Goal: Information Seeking & Learning: Learn about a topic

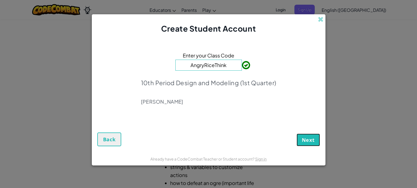
click at [305, 140] on span "Next" at bounding box center [308, 140] width 13 height 7
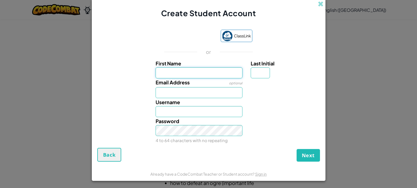
click at [209, 73] on input "First Name" at bounding box center [199, 72] width 87 height 11
type input "Annabel"
click at [264, 76] on input "Last Initial" at bounding box center [260, 72] width 19 height 11
type input "Annabel"
type input "P"
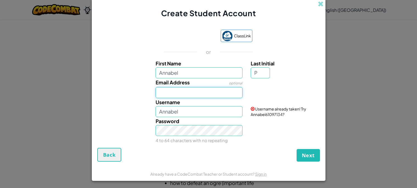
click at [231, 93] on input "Email Address" at bounding box center [199, 92] width 87 height 11
type input "AnnabelP"
click at [268, 92] on div "Email Address optional" at bounding box center [209, 88] width 228 height 20
click at [223, 90] on input "Email Address" at bounding box center [199, 92] width 87 height 11
click at [222, 90] on input "Email Address" at bounding box center [199, 92] width 87 height 11
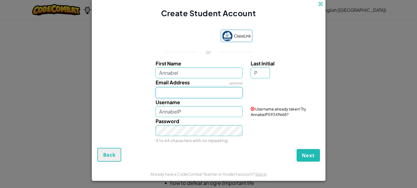
type input "31poelking.annabel@scsmustangs.org"
click at [219, 113] on input "AnnabelP" at bounding box center [199, 111] width 87 height 11
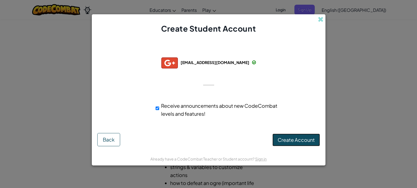
click at [296, 137] on span "Create Account" at bounding box center [296, 140] width 37 height 6
click at [293, 140] on button "Create Account" at bounding box center [296, 140] width 48 height 13
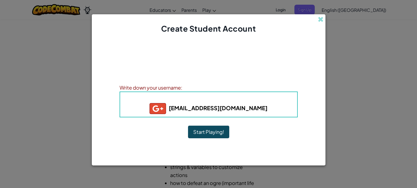
click at [215, 132] on button "Start Playing!" at bounding box center [208, 132] width 41 height 13
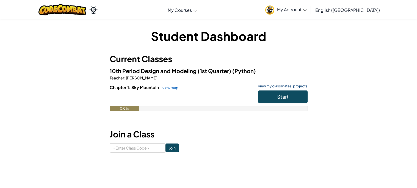
click at [283, 86] on link "view my classmates' projects" at bounding box center [281, 86] width 52 height 4
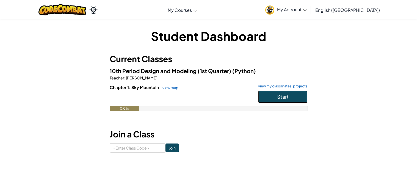
click at [271, 93] on button "Start" at bounding box center [282, 96] width 49 height 13
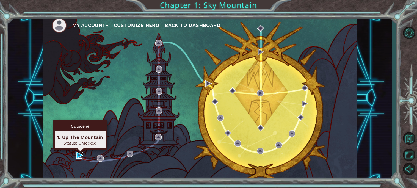
click at [78, 155] on img at bounding box center [79, 155] width 7 height 7
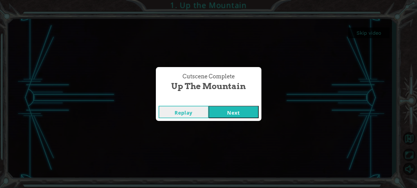
click at [237, 115] on button "Next" at bounding box center [234, 112] width 50 height 12
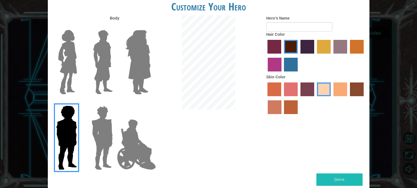
click at [139, 72] on img at bounding box center [138, 62] width 30 height 69
click at [151, 26] on input "Hero Amethyst" at bounding box center [151, 26] width 0 height 0
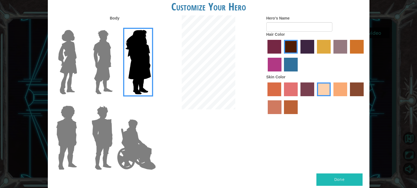
click at [113, 76] on img at bounding box center [103, 62] width 24 height 69
click at [115, 26] on input "Hero Lars" at bounding box center [115, 26] width 0 height 0
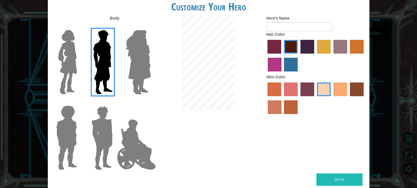
click at [81, 77] on div at bounding box center [66, 60] width 36 height 76
click at [76, 82] on img at bounding box center [67, 62] width 23 height 69
click at [79, 26] on input "Hero Connie" at bounding box center [79, 26] width 0 height 0
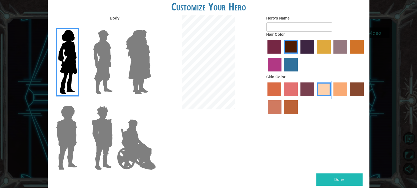
click at [331, 89] on div at bounding box center [315, 99] width 99 height 36
click at [337, 90] on label "tacao skin color" at bounding box center [340, 89] width 14 height 14
click at [331, 98] on input "tacao skin color" at bounding box center [331, 98] width 0 height 0
click at [132, 131] on img at bounding box center [136, 144] width 43 height 55
click at [151, 102] on input "Hero Jamie" at bounding box center [151, 102] width 0 height 0
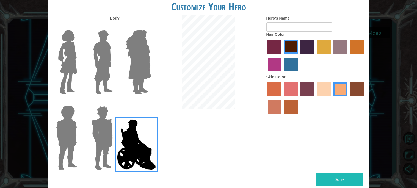
click at [70, 73] on img at bounding box center [67, 62] width 23 height 69
click at [79, 26] on input "Hero Connie" at bounding box center [79, 26] width 0 height 0
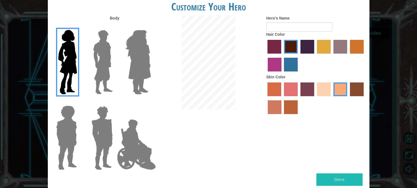
click at [136, 73] on img at bounding box center [138, 62] width 30 height 69
click at [151, 26] on input "Hero Amethyst" at bounding box center [151, 26] width 0 height 0
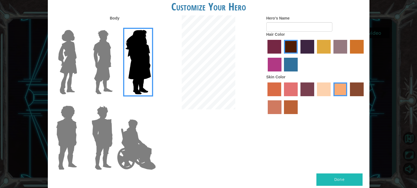
click at [96, 77] on img at bounding box center [103, 62] width 24 height 69
click at [115, 26] on input "Hero Lars" at bounding box center [115, 26] width 0 height 0
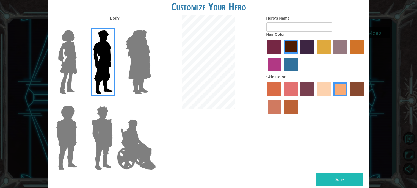
click at [76, 83] on img at bounding box center [67, 62] width 23 height 69
click at [79, 26] on input "Hero Connie" at bounding box center [79, 26] width 0 height 0
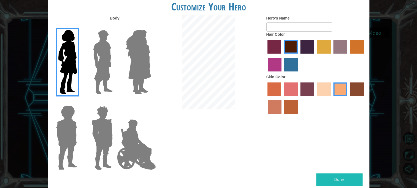
click at [76, 130] on img at bounding box center [66, 137] width 25 height 69
click at [79, 102] on input "Hero Steven" at bounding box center [79, 102] width 0 height 0
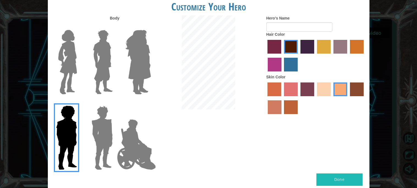
click at [93, 131] on img at bounding box center [102, 137] width 26 height 69
click at [115, 102] on input "Hero Garnet" at bounding box center [115, 102] width 0 height 0
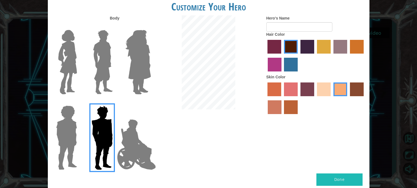
click at [71, 63] on img at bounding box center [67, 62] width 23 height 69
click at [79, 26] on input "Hero Connie" at bounding box center [79, 26] width 0 height 0
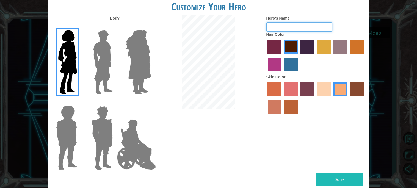
click at [294, 26] on input "Hero's Name" at bounding box center [299, 26] width 66 height 9
type input "Annabel"
click at [336, 183] on button "Done" at bounding box center [339, 179] width 46 height 12
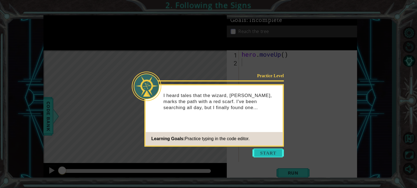
click at [273, 151] on button "Start" at bounding box center [268, 152] width 31 height 9
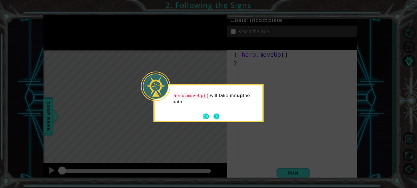
click at [217, 115] on button "Next" at bounding box center [216, 116] width 10 height 10
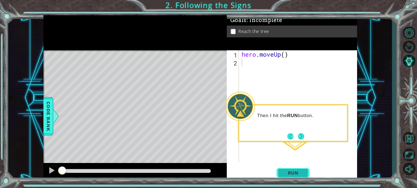
click at [297, 175] on span "Run" at bounding box center [293, 172] width 22 height 5
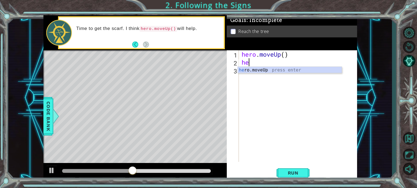
type textarea "her"
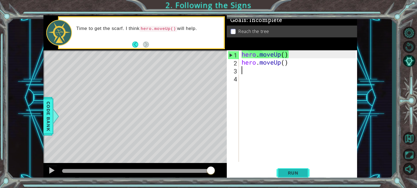
click at [285, 173] on span "Run" at bounding box center [293, 172] width 22 height 5
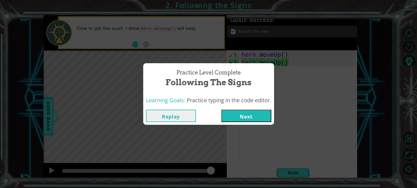
click at [245, 114] on button "Next" at bounding box center [246, 116] width 50 height 12
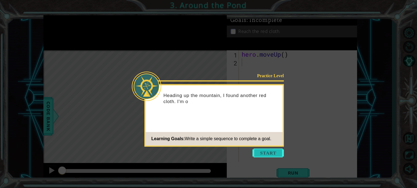
click at [267, 155] on button "Start" at bounding box center [268, 152] width 31 height 9
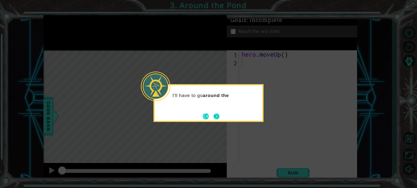
click at [219, 117] on button "Next" at bounding box center [217, 117] width 10 height 10
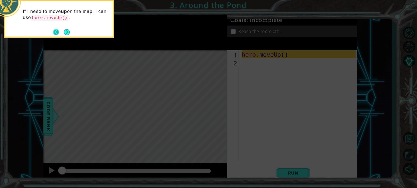
click at [63, 32] on button "Next" at bounding box center [67, 32] width 10 height 10
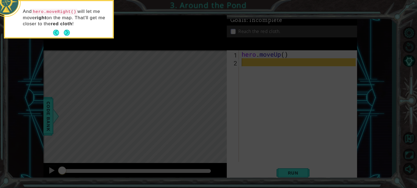
click at [65, 30] on button "Next" at bounding box center [66, 32] width 7 height 7
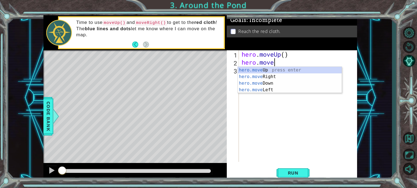
scroll to position [0, 1]
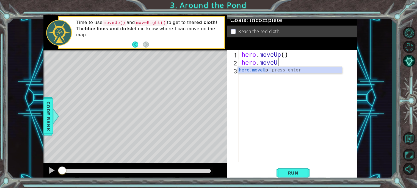
type textarea "hero.moveUp"
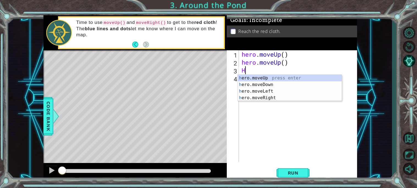
type textarea "H"
type textarea "h"
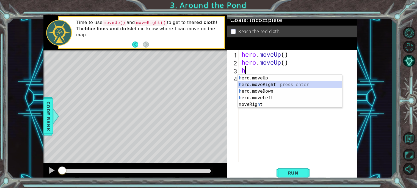
click at [282, 85] on div "h ero.moveUp press enter h ero.moveRight press enter h ero.moveDown press enter…" at bounding box center [290, 98] width 104 height 46
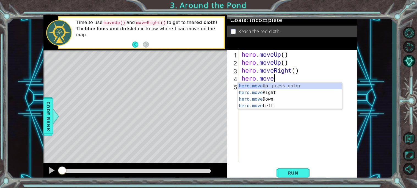
scroll to position [0, 1]
type textarea "hero.moveUp"
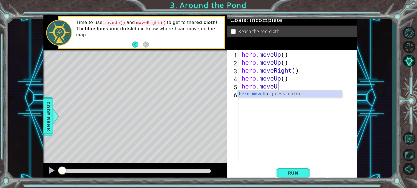
type textarea "hero.moveUp"
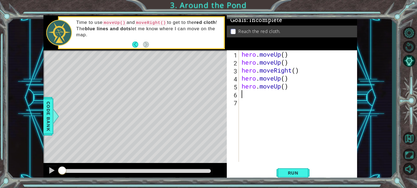
scroll to position [0, 0]
click at [296, 170] on span "Run" at bounding box center [293, 172] width 22 height 5
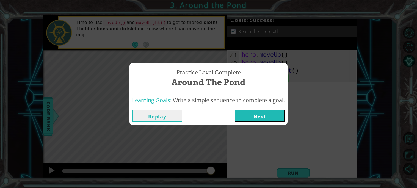
click at [265, 117] on button "Next" at bounding box center [260, 116] width 50 height 12
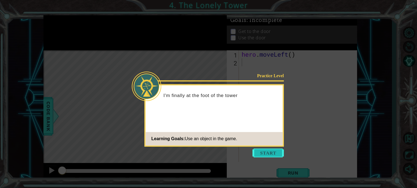
click at [265, 155] on button "Start" at bounding box center [268, 152] width 31 height 9
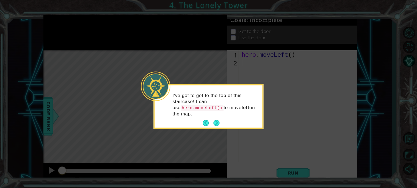
click at [223, 124] on div "I've got to get to the top of this staircase! I can use hero.moveLeft() to move…" at bounding box center [209, 107] width 108 height 40
click at [220, 123] on button "Next" at bounding box center [216, 123] width 10 height 10
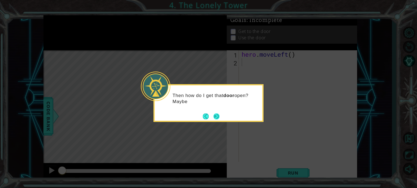
click at [216, 118] on button "Next" at bounding box center [216, 116] width 9 height 9
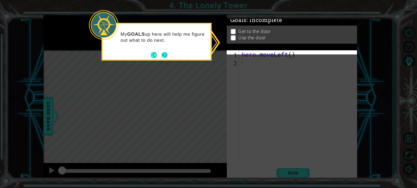
click at [162, 55] on button "Next" at bounding box center [165, 55] width 10 height 10
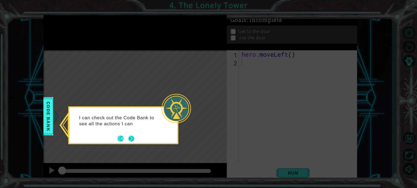
click at [131, 136] on button "Next" at bounding box center [131, 138] width 9 height 9
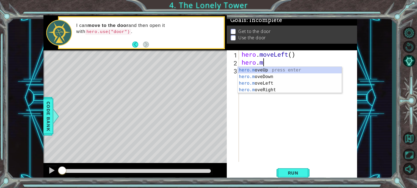
scroll to position [0, 1]
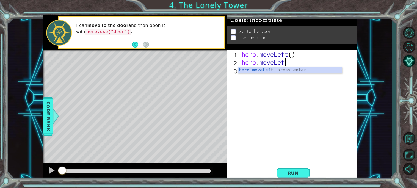
type textarea "hero.moveLeft"
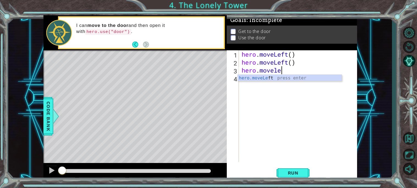
scroll to position [0, 1]
type textarea "hero.moveLeft"
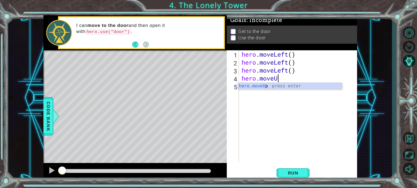
type textarea "hero.moveUp"
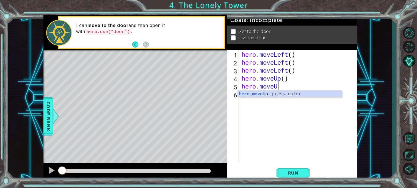
type textarea "hero.moveUp"
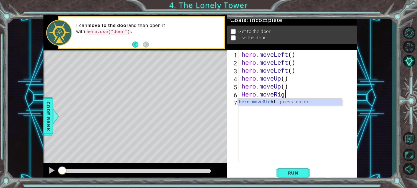
scroll to position [0, 2]
type textarea "Hero.moveRight"
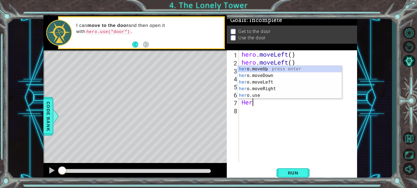
scroll to position [0, 0]
type textarea "H"
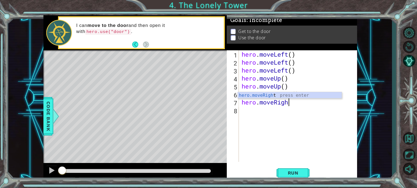
scroll to position [0, 2]
type textarea "hero.moveRight"
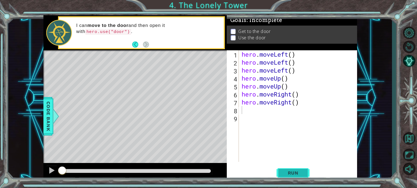
click at [284, 168] on button "Run" at bounding box center [292, 172] width 33 height 13
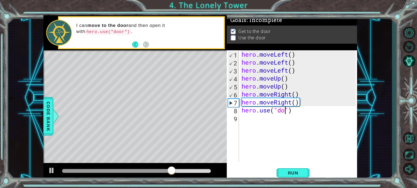
scroll to position [0, 2]
type textarea "hero.use("door")"
click at [290, 170] on button "Run" at bounding box center [292, 172] width 33 height 13
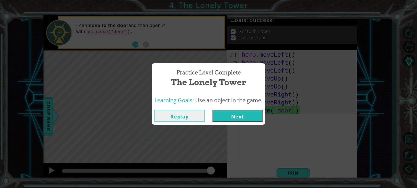
click at [234, 115] on button "Next" at bounding box center [237, 116] width 50 height 12
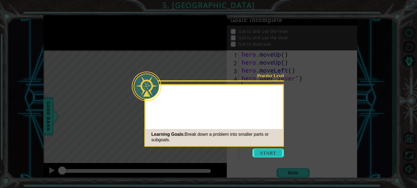
click at [272, 154] on button "Start" at bounding box center [268, 152] width 31 height 9
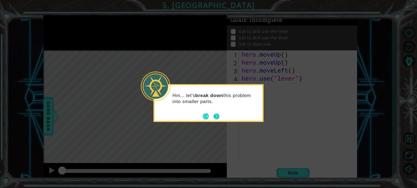
click at [215, 115] on button "Next" at bounding box center [216, 116] width 9 height 9
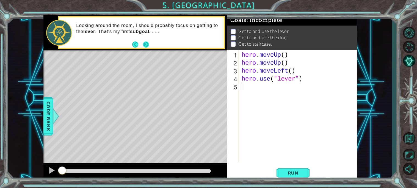
click at [148, 46] on button "Next" at bounding box center [146, 44] width 8 height 8
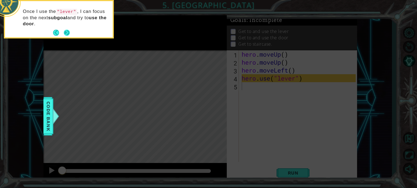
click at [65, 33] on button "Next" at bounding box center [66, 32] width 9 height 9
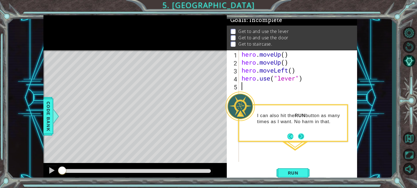
click at [297, 137] on button "Next" at bounding box center [301, 136] width 10 height 10
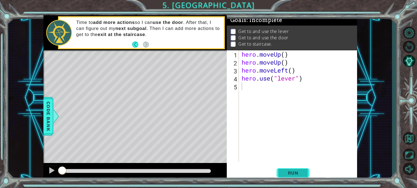
click at [285, 175] on span "Run" at bounding box center [293, 172] width 22 height 5
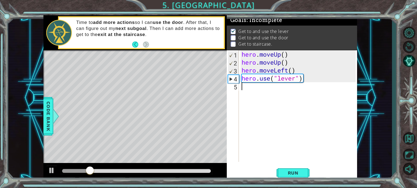
click at [269, 91] on div "hero . moveUp ( ) hero . moveUp ( ) hero . moveLeft ( ) hero . use ( "lever" )" at bounding box center [299, 113] width 118 height 127
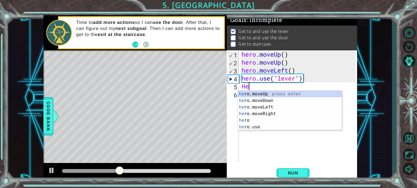
type textarea "H"
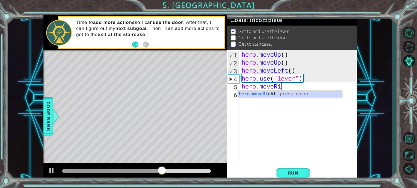
scroll to position [0, 2]
type textarea "hero.moveRight"
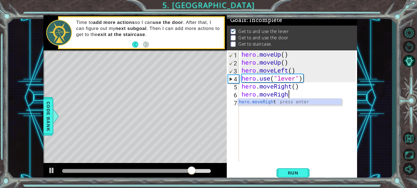
type textarea "hero.moveRight"
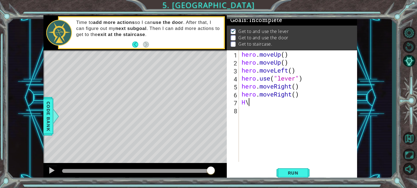
type textarea "H"
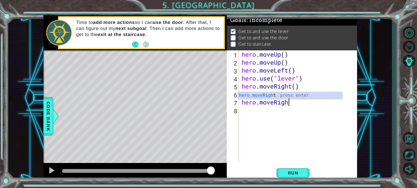
scroll to position [0, 2]
type textarea "hero.moveRight"
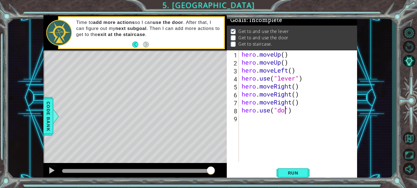
scroll to position [0, 2]
type textarea "hero.use("door")"
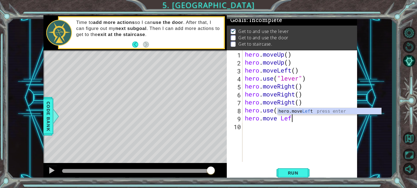
scroll to position [0, 2]
type textarea "hero.move Left"
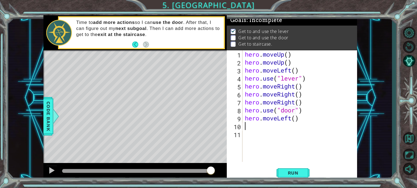
scroll to position [0, 0]
type textarea "hero.moveLeft()"
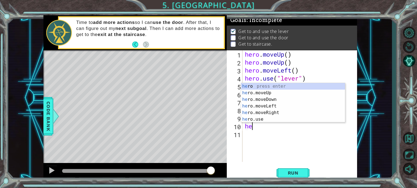
scroll to position [0, 0]
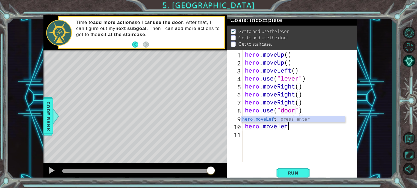
type textarea "hero.moveleft"
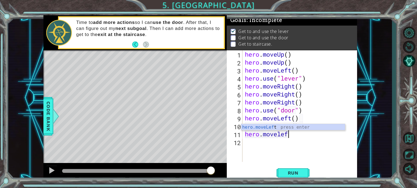
type textarea "hero.moveleft"
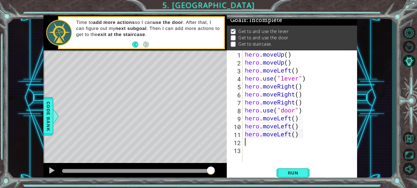
scroll to position [0, 0]
click at [291, 174] on span "Run" at bounding box center [293, 172] width 22 height 5
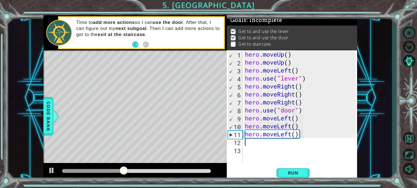
click at [284, 142] on div "hero . moveUp ( ) hero . moveUp ( ) hero . moveLeft ( ) hero . use ( "lever" ) …" at bounding box center [301, 113] width 115 height 127
click at [295, 121] on div "hero . moveUp ( ) hero . moveUp ( ) hero . moveLeft ( ) hero . use ( "lever" ) …" at bounding box center [301, 113] width 115 height 127
click at [292, 126] on div "hero . moveUp ( ) hero . moveUp ( ) hero . moveLeft ( ) hero . use ( "lever" ) …" at bounding box center [301, 113] width 115 height 127
drag, startPoint x: 261, startPoint y: 116, endPoint x: 257, endPoint y: 116, distance: 3.3
click at [260, 116] on div "hero . moveUp ( ) hero . moveUp ( ) hero . moveLeft ( ) hero . use ( "lever" ) …" at bounding box center [301, 113] width 115 height 127
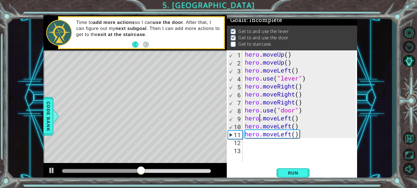
click at [253, 117] on div "hero . moveUp ( ) hero . moveUp ( ) hero . moveLeft ( ) hero . use ( "lever" ) …" at bounding box center [301, 113] width 115 height 127
click at [247, 119] on div "hero . moveUp ( ) hero . moveUp ( ) hero . moveLeft ( ) hero . use ( "lever" ) …" at bounding box center [301, 113] width 115 height 127
click at [246, 118] on div "hero . moveUp ( ) hero . moveUp ( ) hero . moveLeft ( ) hero . use ( "lever" ) …" at bounding box center [301, 113] width 115 height 127
drag, startPoint x: 246, startPoint y: 118, endPoint x: 304, endPoint y: 118, distance: 58.3
click at [304, 118] on div "hero . moveUp ( ) hero . moveUp ( ) hero . moveLeft ( ) hero . use ( "lever" ) …" at bounding box center [301, 113] width 115 height 127
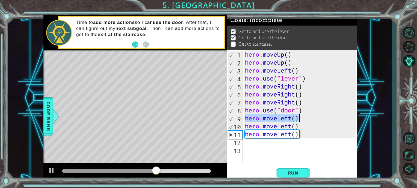
click at [304, 118] on div "hero . moveUp ( ) hero . moveUp ( ) hero . moveLeft ( ) hero . use ( "lever" ) …" at bounding box center [300, 106] width 112 height 112
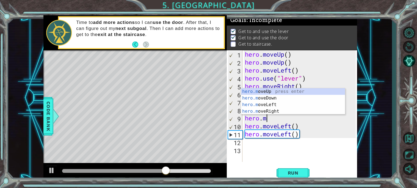
type textarea "h"
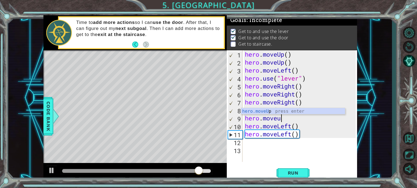
type textarea "hero.moveup"
click at [268, 145] on div "hero . moveUp ( ) hero . moveUp ( ) hero . moveLeft ( ) hero . use ( "lever" ) …" at bounding box center [301, 113] width 115 height 127
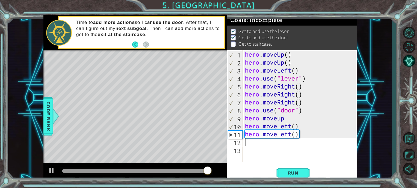
scroll to position [0, 0]
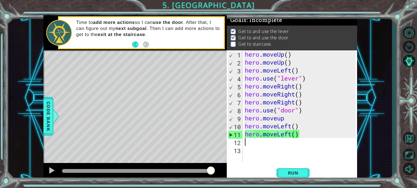
click at [291, 121] on div "hero . moveUp ( ) hero . moveUp ( ) hero . moveLeft ( ) hero . use ( "lever" ) …" at bounding box center [301, 113] width 115 height 127
type textarea "hero.moveup"
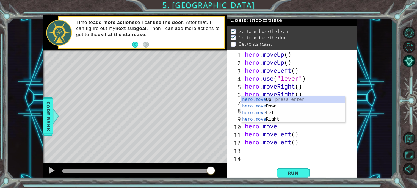
scroll to position [0, 1]
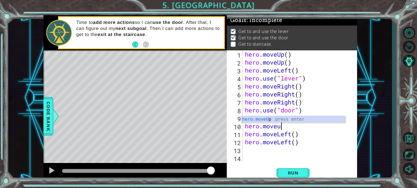
type textarea "hero.moveup"
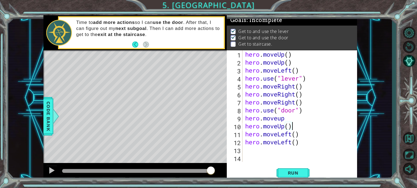
click at [262, 163] on div "hero.moveUp() 1 2 3 4 5 6 7 8 9 10 11 12 13 14 hero . moveUp ( ) hero . moveUp …" at bounding box center [292, 115] width 130 height 130
click at [280, 118] on div "hero . moveUp ( ) hero . moveUp ( ) hero . moveLeft ( ) hero . use ( "lever" ) …" at bounding box center [301, 113] width 114 height 127
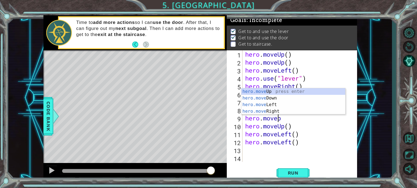
type textarea "hero.moveUp"
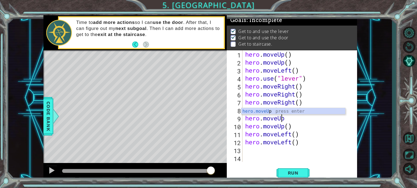
click at [286, 152] on div "hero . moveUp ( ) hero . moveUp ( ) hero . moveLeft ( ) hero . use ( "lever" ) …" at bounding box center [301, 113] width 114 height 127
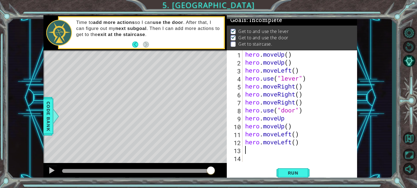
scroll to position [0, 0]
click at [286, 116] on div "hero . moveUp ( ) hero . moveUp ( ) hero . moveLeft ( ) hero . use ( "lever" ) …" at bounding box center [301, 113] width 114 height 127
type textarea "hero.moveUp"
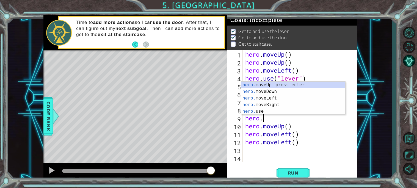
type textarea "hero"
click at [285, 87] on div "hero press enter hero .moveUp press enter hero .moveDown press enter hero .move…" at bounding box center [293, 101] width 104 height 53
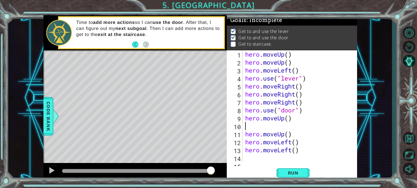
type textarea "hero.moveUp()"
click at [266, 152] on div "hero . moveUp ( ) hero . moveUp ( ) hero . moveLeft ( ) hero . use ( "lever" ) …" at bounding box center [301, 113] width 114 height 127
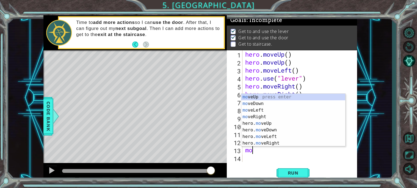
type textarea "m"
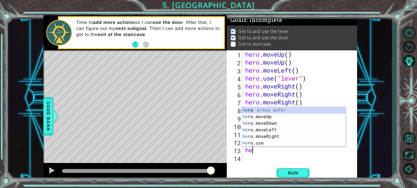
scroll to position [0, 0]
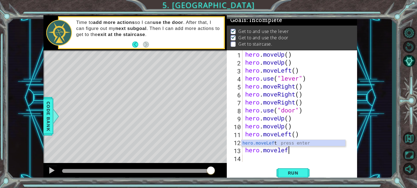
type textarea "hero.moveleft"
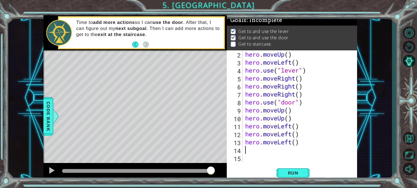
scroll to position [8, 0]
click at [285, 175] on span "Run" at bounding box center [293, 172] width 22 height 5
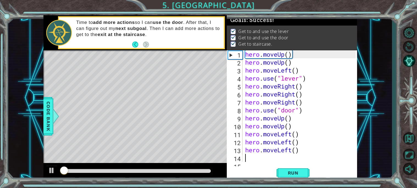
scroll to position [0, 0]
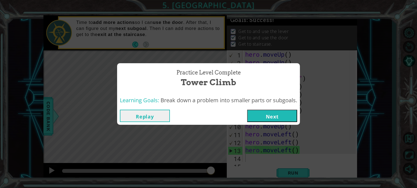
click at [254, 114] on button "Next" at bounding box center [272, 116] width 50 height 12
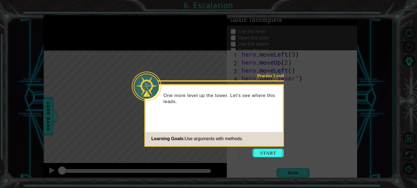
click at [272, 155] on button "Start" at bounding box center [268, 152] width 31 height 9
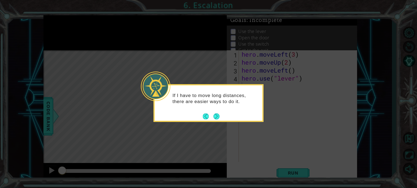
click at [218, 115] on button "Next" at bounding box center [216, 116] width 10 height 10
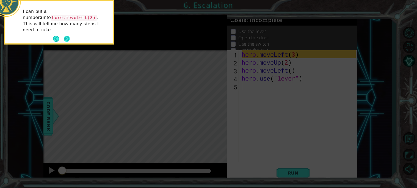
click at [64, 36] on button "Next" at bounding box center [66, 39] width 6 height 6
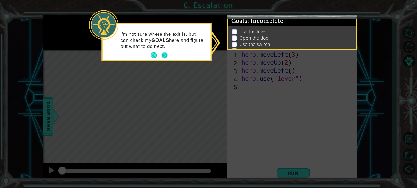
click at [164, 54] on button "Next" at bounding box center [164, 55] width 7 height 7
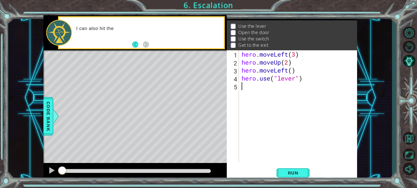
scroll to position [6, 0]
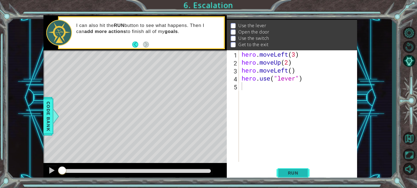
click at [300, 172] on span "Run" at bounding box center [293, 172] width 22 height 5
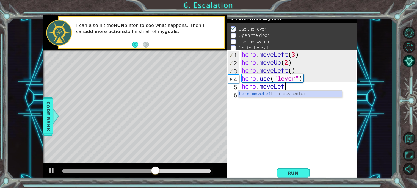
scroll to position [0, 2]
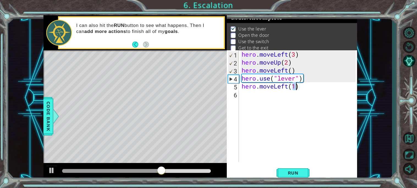
type textarea "hero.moveLeft()"
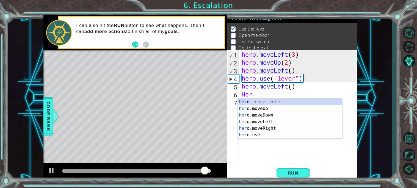
scroll to position [0, 0]
type textarea "H"
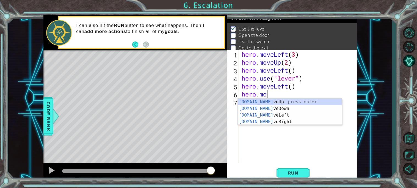
scroll to position [0, 1]
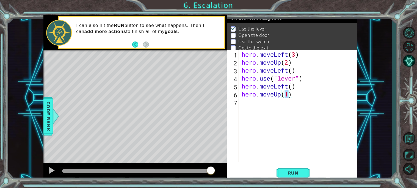
type textarea "hero.moveUp()"
type textarea "hero.moveUp(2)"
type textarea "hero.moveRight(2"
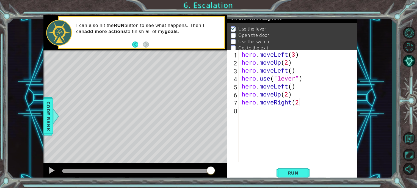
scroll to position [0, 0]
type textarea "hero.moveRight(2)"
type textarea "hero.use("switch")"
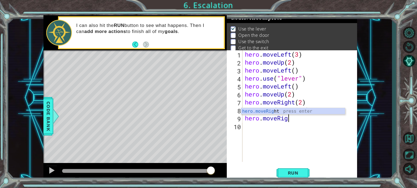
scroll to position [0, 2]
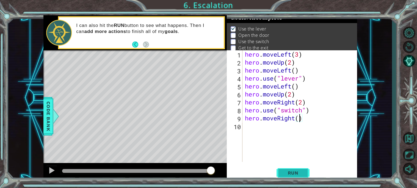
click at [288, 175] on span "Run" at bounding box center [293, 172] width 22 height 5
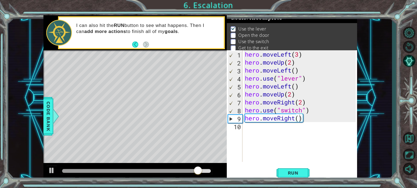
click at [85, 115] on div "Level Map" at bounding box center [170, 131] width 254 height 162
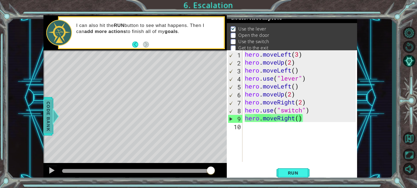
click at [53, 118] on div "Code Bank" at bounding box center [48, 116] width 10 height 38
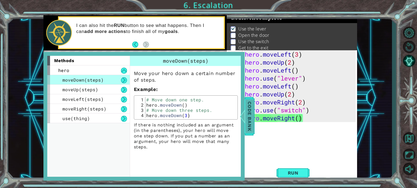
click at [248, 123] on span "Code Bank" at bounding box center [249, 116] width 9 height 34
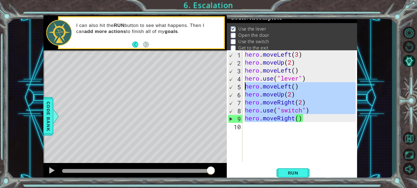
drag, startPoint x: 297, startPoint y: 117, endPoint x: 243, endPoint y: 89, distance: 60.5
click at [244, 89] on div "hero . moveLeft ( 3 ) hero . moveUp ( 2 ) hero . moveLeft ( ) hero . use ( "lev…" at bounding box center [301, 113] width 115 height 127
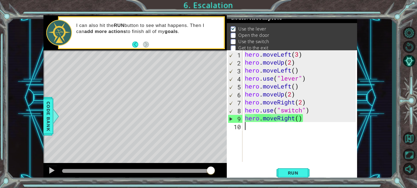
drag, startPoint x: 311, startPoint y: 124, endPoint x: 241, endPoint y: 117, distance: 70.4
click at [241, 117] on div "hero.moveRight(2) 1 2 3 4 5 6 7 8 9 10 hero . moveLeft ( 3 ) hero . moveUp ( 2 …" at bounding box center [291, 106] width 129 height 112
click at [296, 95] on div "hero . moveLeft ( 3 ) hero . moveUp ( 2 ) hero . moveLeft ( ) hero . use ( "lev…" at bounding box center [301, 113] width 115 height 127
click at [302, 88] on div "hero . moveLeft ( 3 ) hero . moveUp ( 2 ) hero . moveLeft ( ) hero . use ( "lev…" at bounding box center [301, 113] width 115 height 127
type textarea "hero.moveLeft()"
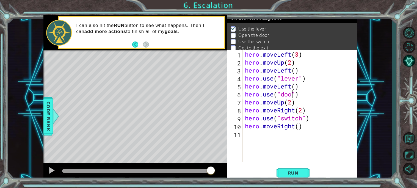
scroll to position [0, 2]
click at [298, 170] on span "Run" at bounding box center [293, 172] width 22 height 5
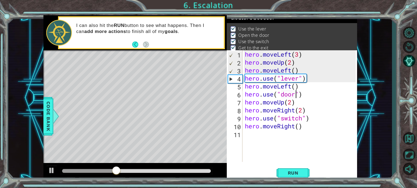
click at [251, 130] on div "hero . moveLeft ( 3 ) hero . moveUp ( 2 ) hero . moveLeft ( ) hero . use ( "lev…" at bounding box center [301, 113] width 115 height 127
type textarea "hero.moveRight()"
click at [251, 144] on div "hero . moveLeft ( 3 ) hero . moveUp ( 2 ) hero . moveLeft ( ) hero . use ( "lev…" at bounding box center [301, 113] width 115 height 127
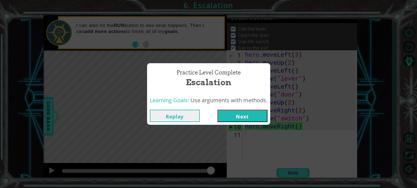
click at [238, 116] on button "Next" at bounding box center [242, 116] width 50 height 12
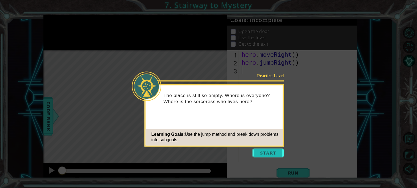
click at [265, 153] on button "Start" at bounding box center [268, 152] width 31 height 9
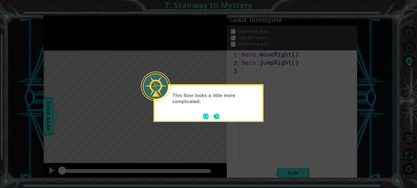
click at [218, 116] on button "Next" at bounding box center [216, 116] width 6 height 6
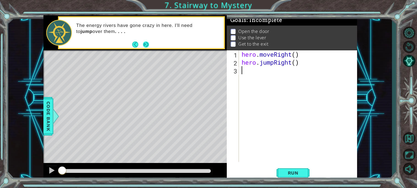
click at [147, 41] on button "Next" at bounding box center [146, 44] width 6 height 6
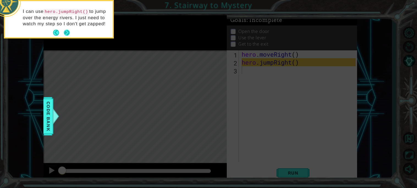
click at [66, 31] on button "Next" at bounding box center [66, 32] width 7 height 7
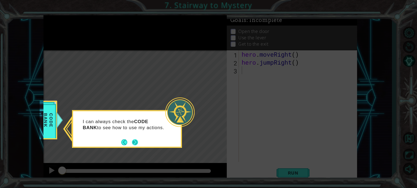
click at [133, 143] on button "Next" at bounding box center [135, 142] width 6 height 6
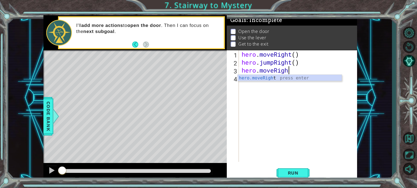
scroll to position [0, 2]
type textarea "hero.moveRight()"
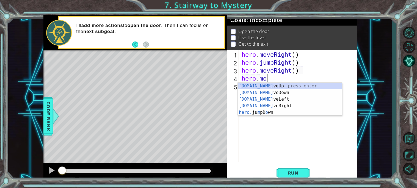
scroll to position [0, 1]
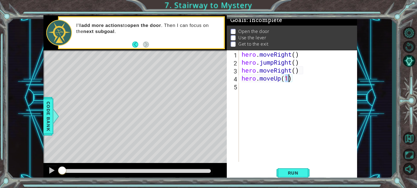
type textarea "hero.moveUp()"
type textarea "hero.use("door")"
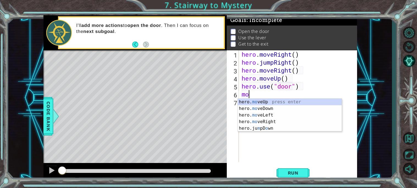
scroll to position [0, 0]
type textarea "m"
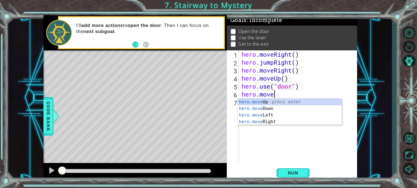
scroll to position [0, 1]
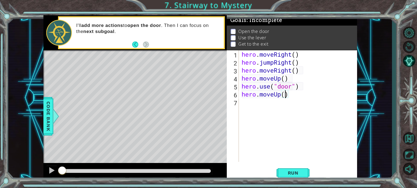
type textarea "hero.moveUp(2)"
click at [267, 112] on div "hero . moveRight ( ) hero . jumpRight ( ) hero . moveRight ( ) hero . moveUp ( …" at bounding box center [299, 113] width 118 height 127
type textarea "hero.moveLeft()"
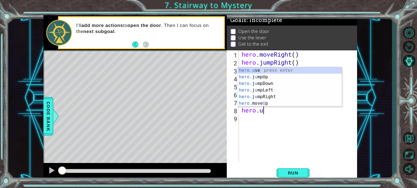
scroll to position [0, 1]
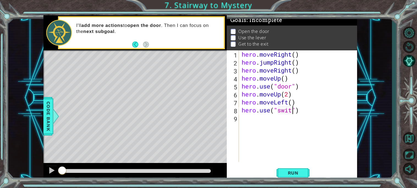
type textarea "hero.use("switch")"
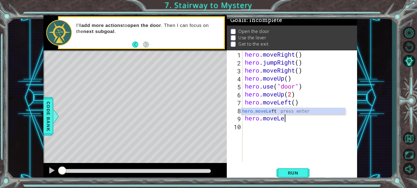
scroll to position [0, 2]
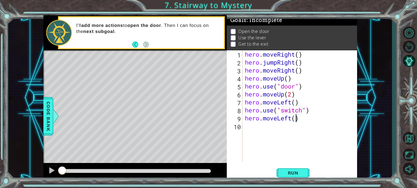
type textarea "hero.moveLeft(2)"
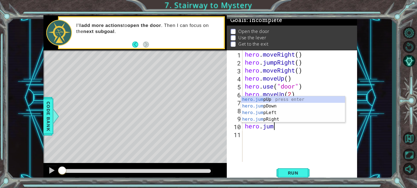
scroll to position [0, 1]
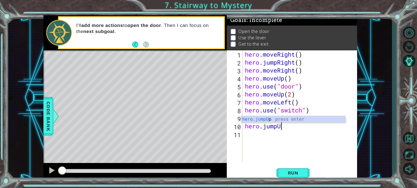
type textarea "hero.jumpUp"
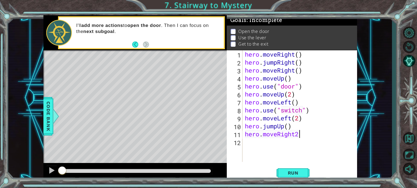
scroll to position [0, 2]
click at [300, 173] on span "Run" at bounding box center [293, 172] width 22 height 5
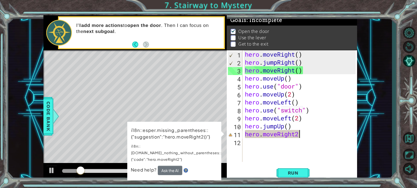
click at [296, 134] on div "hero . moveRight ( ) hero . jumpRight ( ) hero . moveRight ( ) hero . moveUp ( …" at bounding box center [301, 113] width 115 height 127
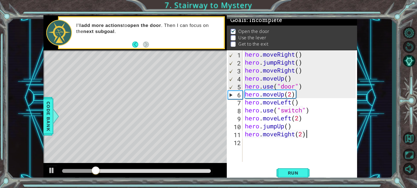
scroll to position [0, 2]
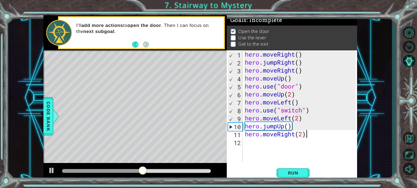
click at [303, 109] on div "hero . moveRight ( ) hero . jumpRight ( ) hero . moveRight ( ) hero . moveUp ( …" at bounding box center [301, 113] width 115 height 127
type textarea "hero.use("lever")"
click at [293, 174] on span "Run" at bounding box center [293, 172] width 22 height 5
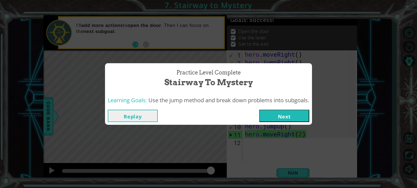
click at [288, 116] on button "Next" at bounding box center [284, 116] width 50 height 12
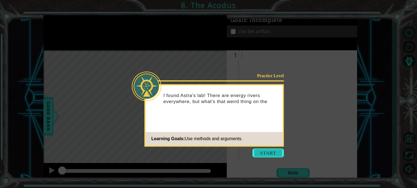
click at [265, 151] on button "Start" at bounding box center [268, 152] width 31 height 9
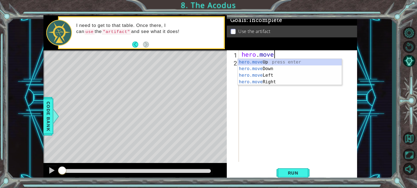
scroll to position [0, 1]
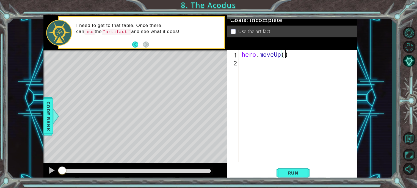
type textarea "hero.moveUp(2)"
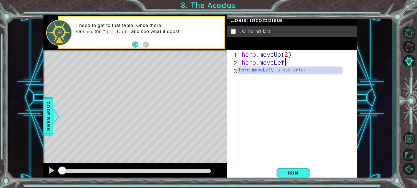
scroll to position [0, 2]
type textarea "hero.moveLeft()"
type textarea "hero.moveDown(2)"
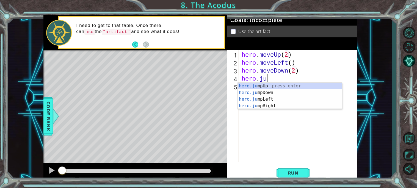
scroll to position [0, 1]
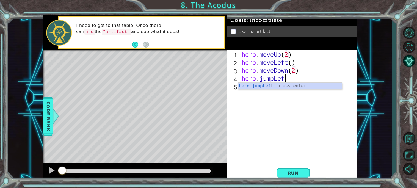
type textarea "hero.jumpLeft"
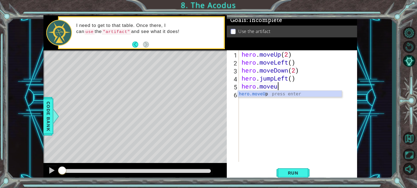
scroll to position [0, 1]
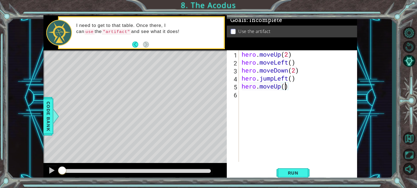
type textarea "hero.moveUp(2)"
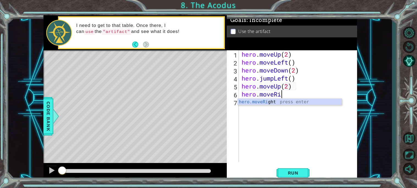
scroll to position [0, 2]
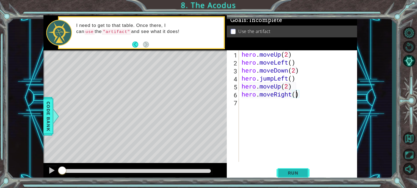
type textarea "hero.moveRight()"
click at [287, 175] on span "Run" at bounding box center [293, 172] width 22 height 5
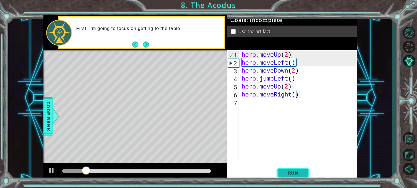
click at [288, 175] on span "Run" at bounding box center [293, 172] width 22 height 5
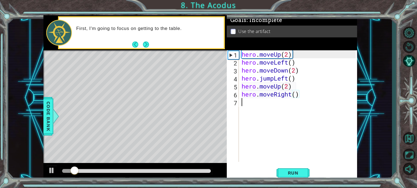
click at [260, 99] on div "hero . moveUp ( 2 ) hero . moveLeft ( ) hero . moveDown ( 2 ) hero . jumpLeft (…" at bounding box center [299, 113] width 118 height 127
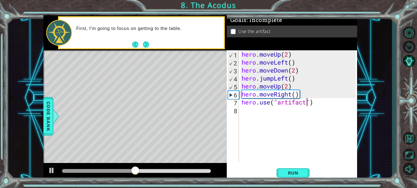
scroll to position [0, 2]
type textarea "hero.use("artifact")"
click at [287, 169] on button "Run" at bounding box center [292, 172] width 33 height 13
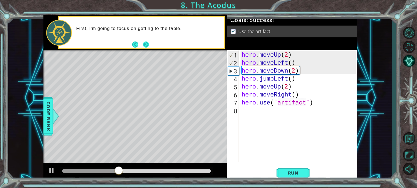
click at [146, 45] on button "Next" at bounding box center [146, 44] width 6 height 6
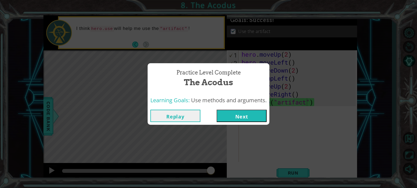
click at [262, 121] on button "Next" at bounding box center [242, 116] width 50 height 12
